Goal: Task Accomplishment & Management: Manage account settings

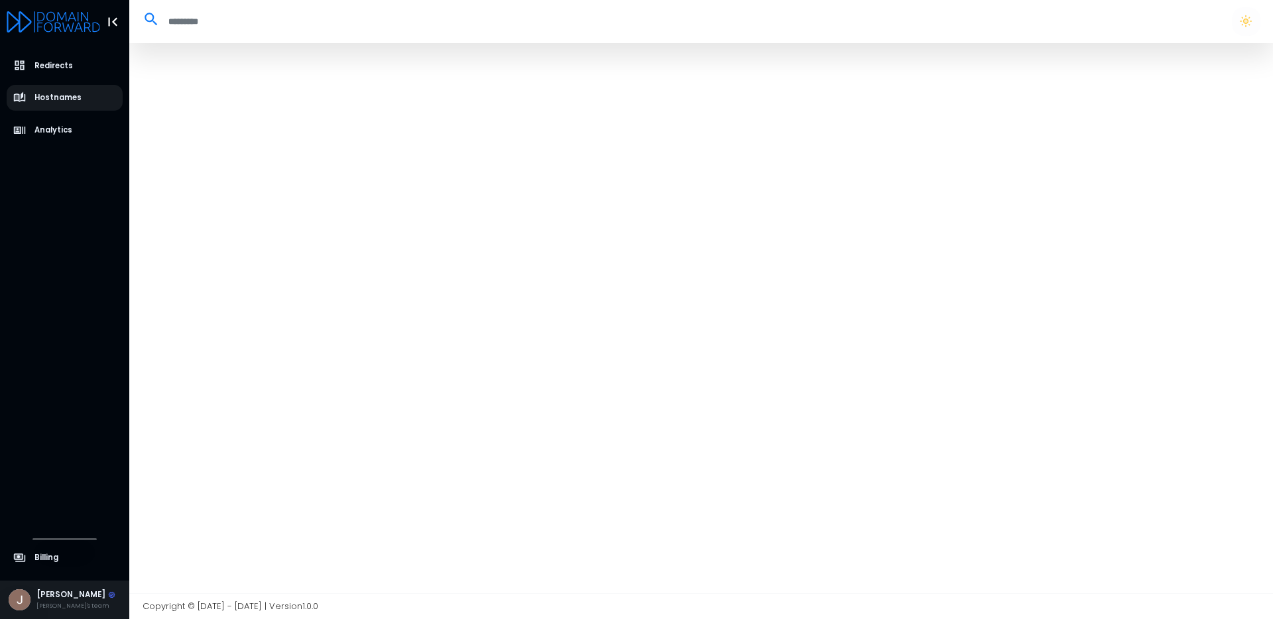
select select "**"
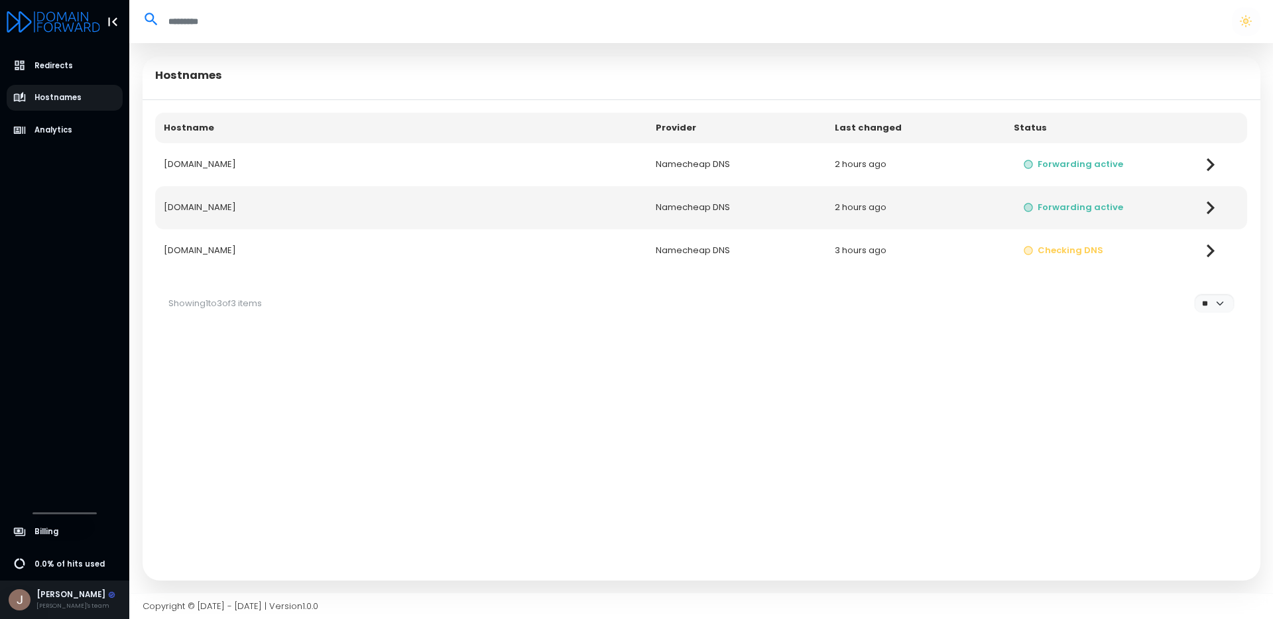
click at [1219, 250] on icon at bounding box center [1210, 251] width 26 height 26
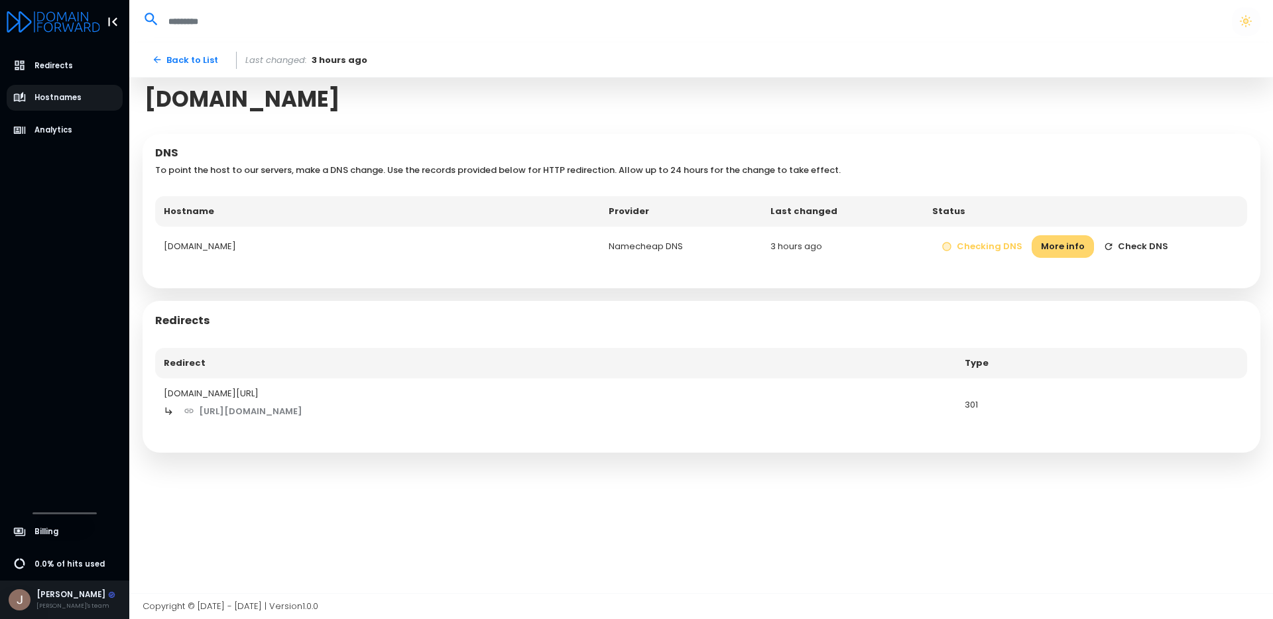
click at [1060, 245] on button "More info" at bounding box center [1063, 246] width 62 height 23
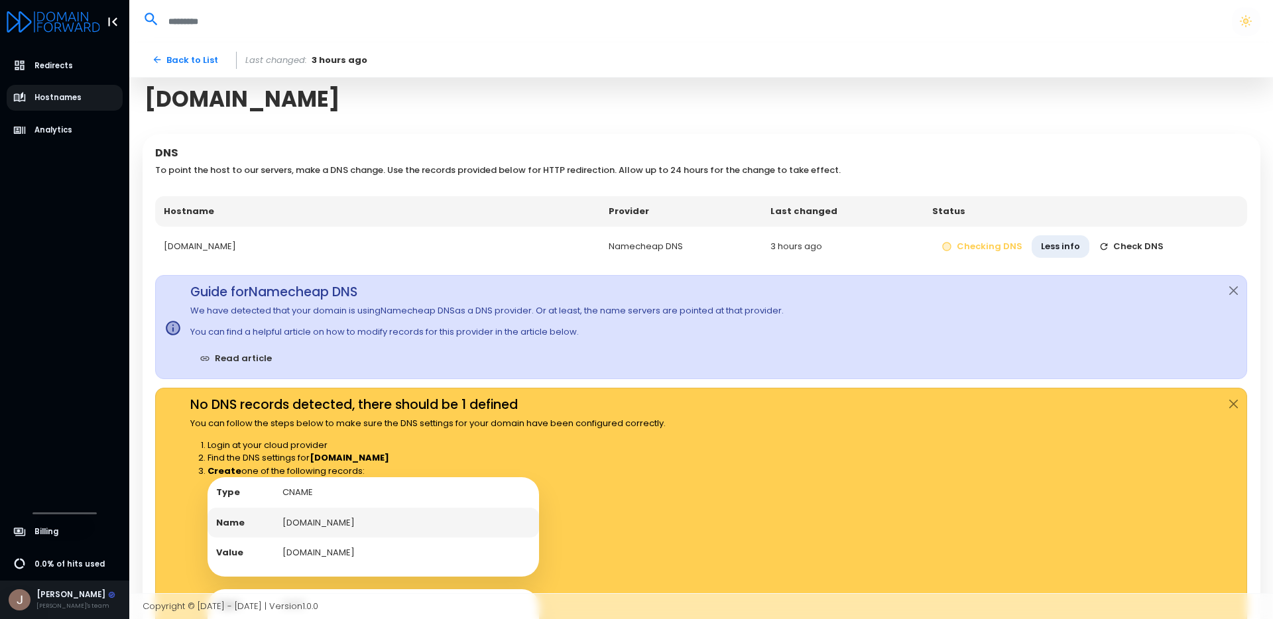
click at [1060, 245] on button "Less info" at bounding box center [1061, 246] width 58 height 23
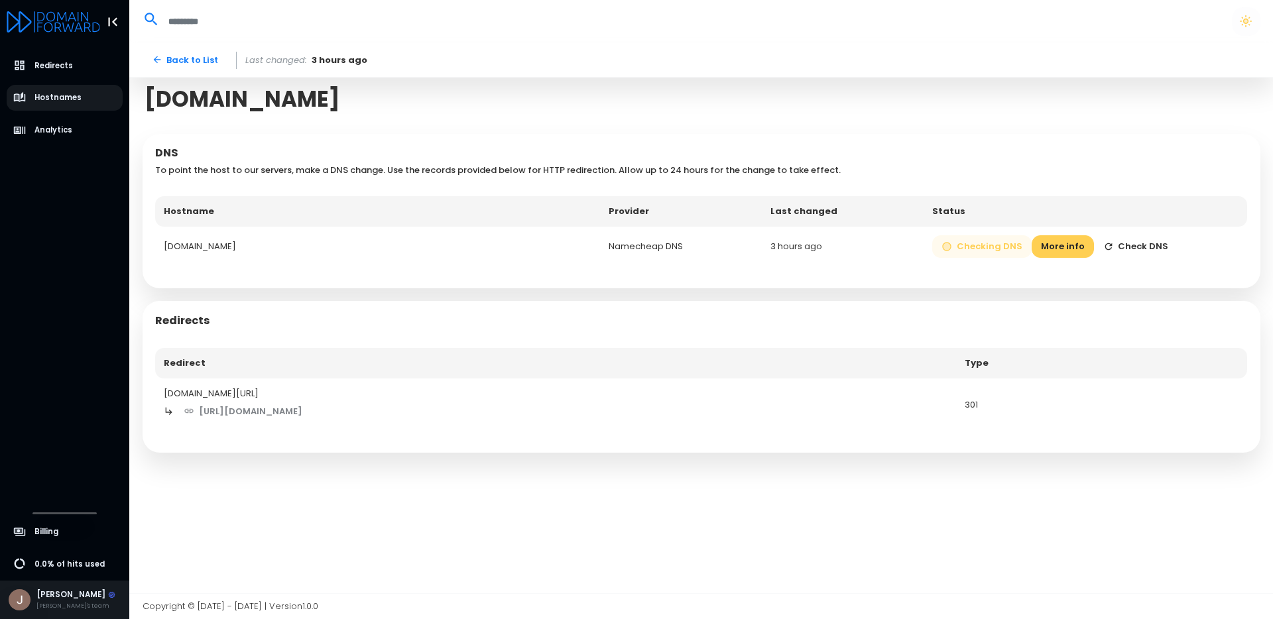
click at [1013, 244] on button "Checking DNS" at bounding box center [981, 246] width 99 height 23
click at [965, 243] on button "Checking DNS" at bounding box center [981, 246] width 99 height 23
click at [1111, 240] on button "Check DNS" at bounding box center [1136, 246] width 84 height 23
drag, startPoint x: 296, startPoint y: 245, endPoint x: 154, endPoint y: 245, distance: 141.2
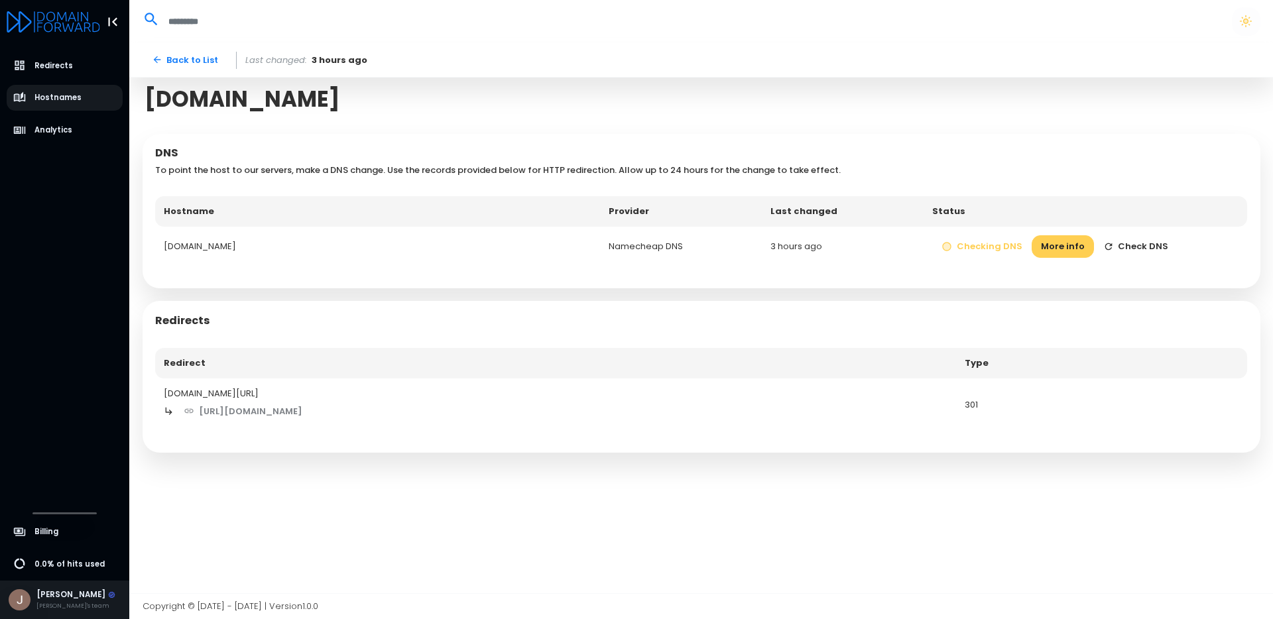
click at [154, 245] on div "DNS To point the host to our servers, make a DNS change. Use the records provid…" at bounding box center [702, 211] width 1118 height 154
click at [162, 244] on td "[DOMAIN_NAME]" at bounding box center [377, 247] width 445 height 40
click at [178, 246] on td "[DOMAIN_NAME]" at bounding box center [377, 247] width 445 height 40
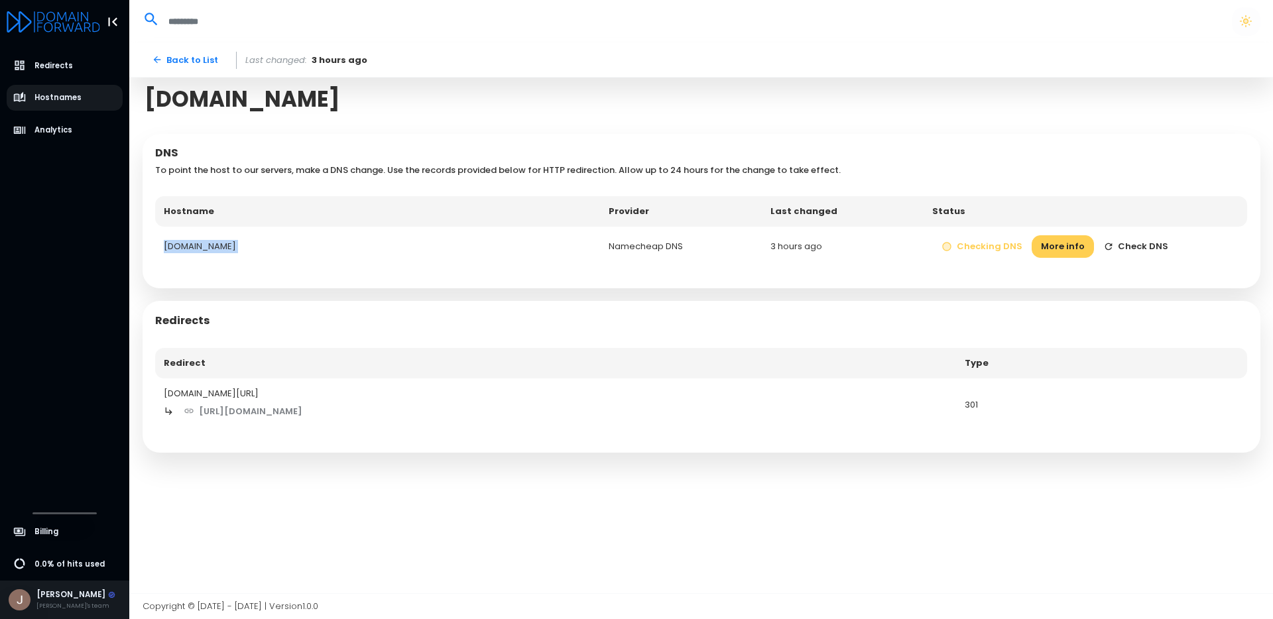
copy td "[DOMAIN_NAME]"
click at [177, 52] on link "Back to List" at bounding box center [186, 59] width 86 height 23
select select "**"
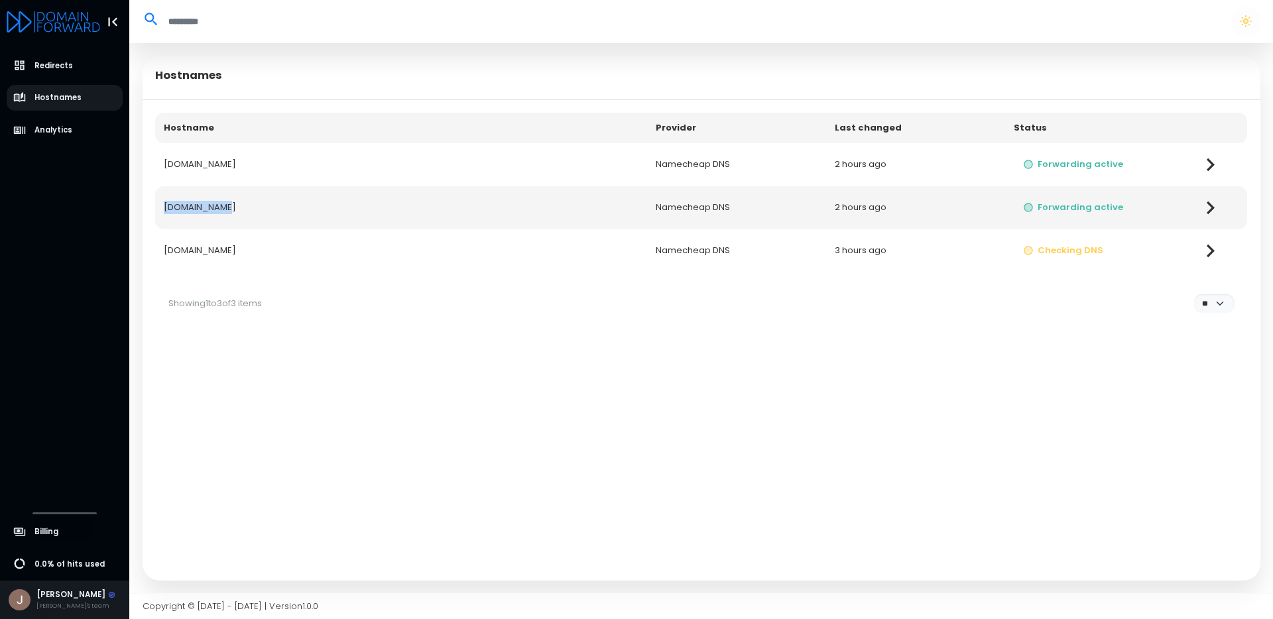
drag, startPoint x: 264, startPoint y: 214, endPoint x: 156, endPoint y: 206, distance: 107.7
click at [156, 206] on td "[DOMAIN_NAME]" at bounding box center [401, 207] width 492 height 43
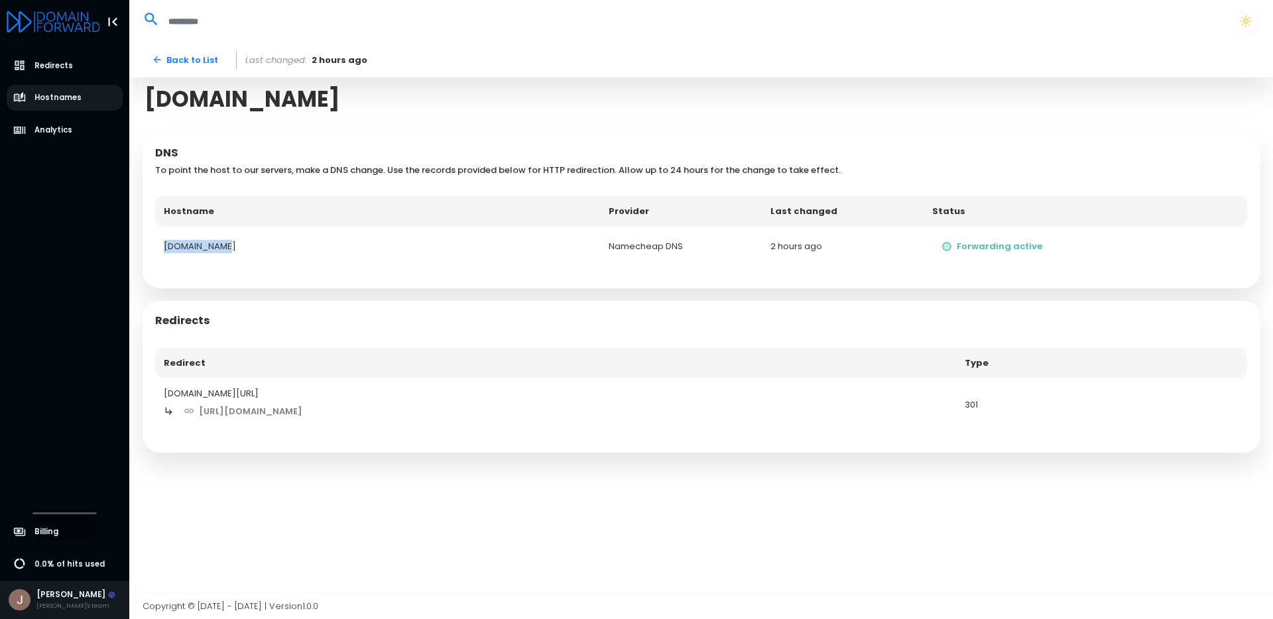
drag, startPoint x: 241, startPoint y: 250, endPoint x: 159, endPoint y: 239, distance: 82.3
click at [159, 239] on td "[DOMAIN_NAME]" at bounding box center [377, 247] width 445 height 40
copy td "[DOMAIN_NAME]"
click at [515, 388] on div "[DOMAIN_NAME][URL]" at bounding box center [556, 393] width 784 height 13
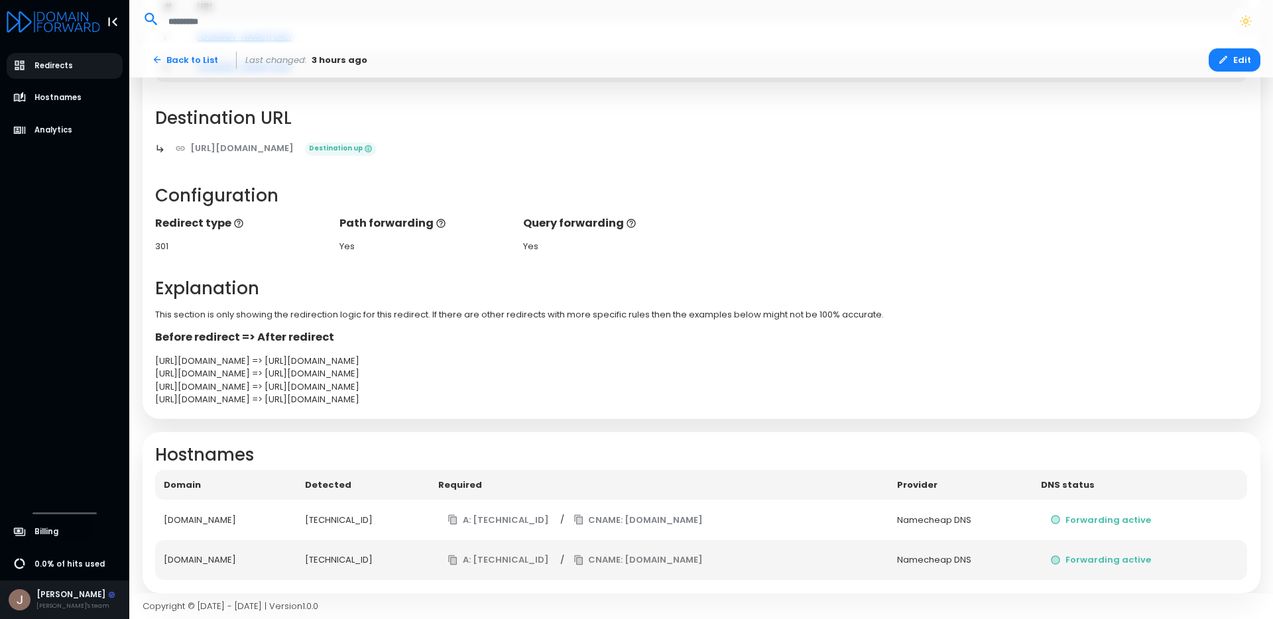
scroll to position [197, 0]
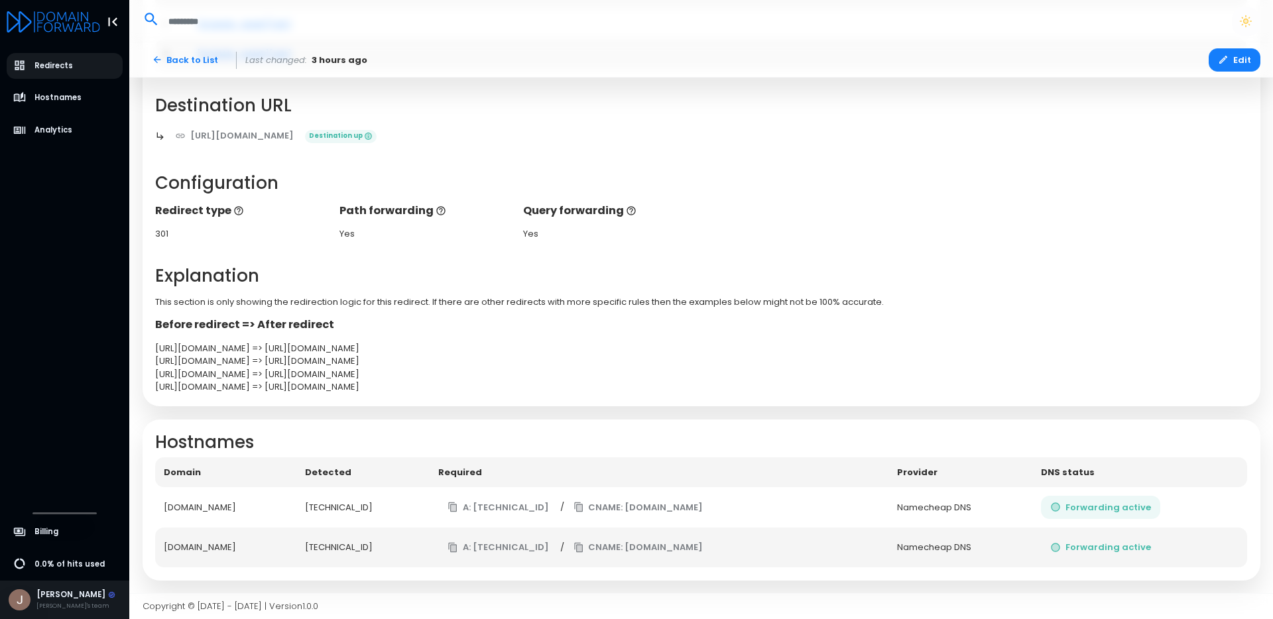
click at [1115, 508] on button "Forwarding active" at bounding box center [1100, 507] width 119 height 23
click at [184, 62] on link "Back to List" at bounding box center [186, 59] width 86 height 23
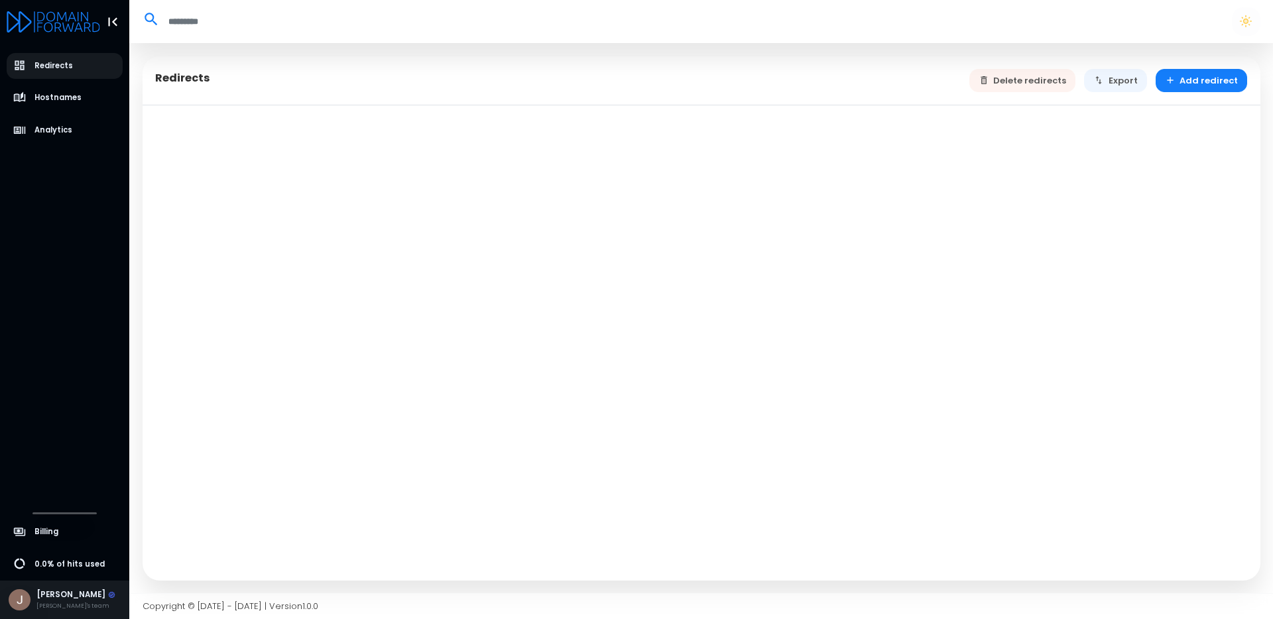
select select "**"
